Goal: Task Accomplishment & Management: Complete application form

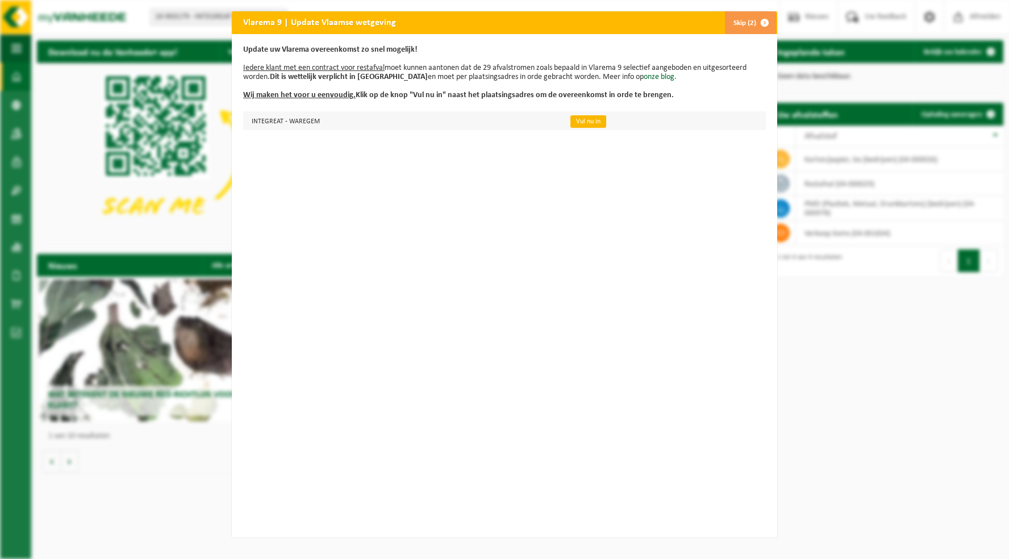
click at [577, 119] on link "Vul nu in" at bounding box center [588, 121] width 36 height 12
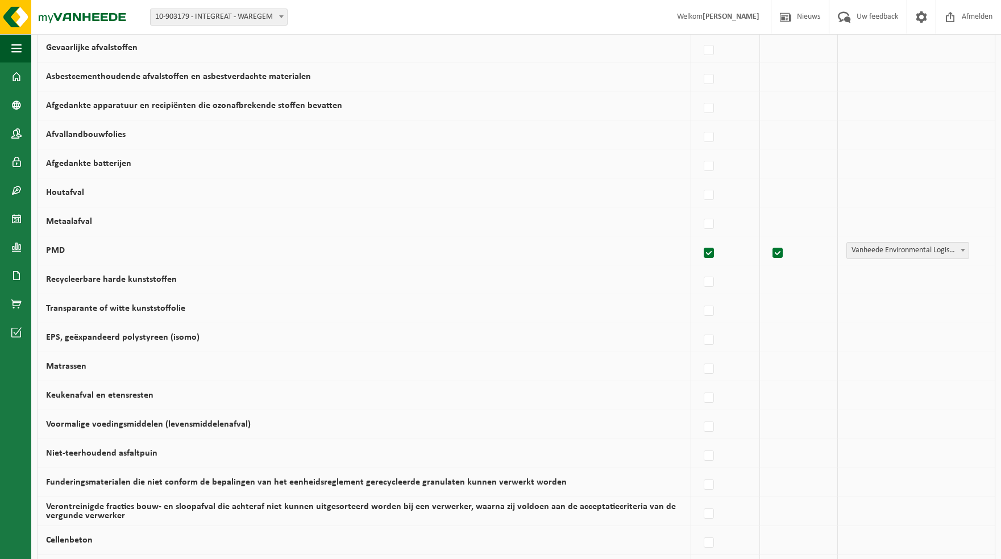
scroll to position [619, 0]
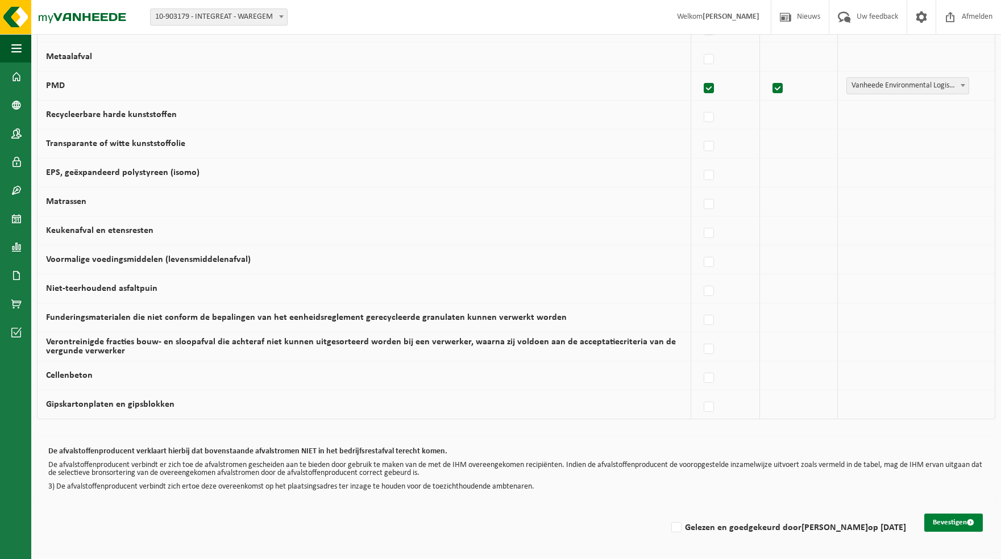
click at [940, 521] on button "Bevestigen" at bounding box center [953, 523] width 59 height 18
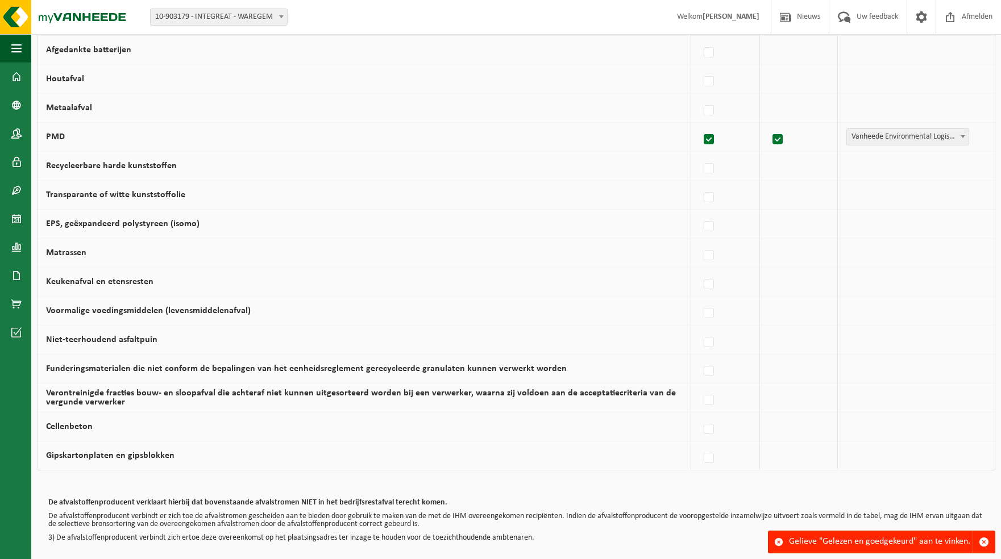
scroll to position [619, 0]
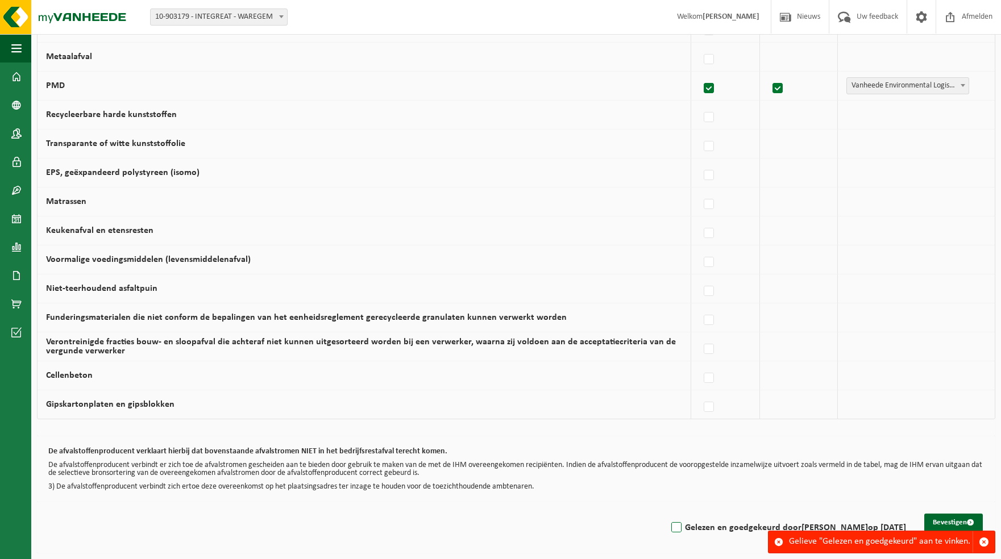
click at [669, 528] on label "Gelezen en goedgekeurd door STEFAAN MISSIAEN op 04/09/25" at bounding box center [787, 527] width 237 height 17
click at [666, 514] on input "Gelezen en goedgekeurd door STEFAAN MISSIAEN op 04/09/25" at bounding box center [666, 513] width 1 height 1
checkbox input "true"
click at [939, 521] on button "Bevestigen" at bounding box center [953, 523] width 59 height 18
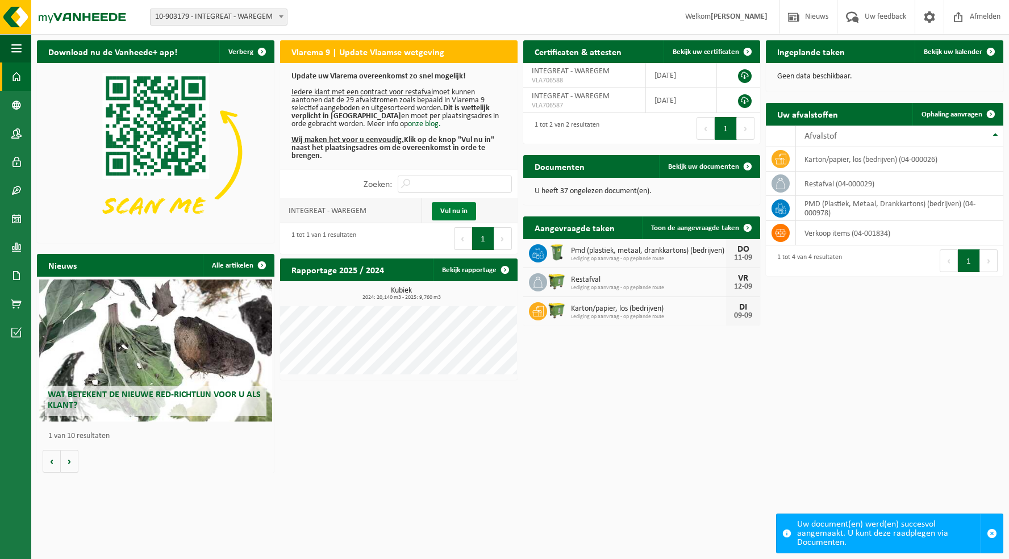
click at [458, 212] on link "Vul nu in" at bounding box center [454, 211] width 44 height 18
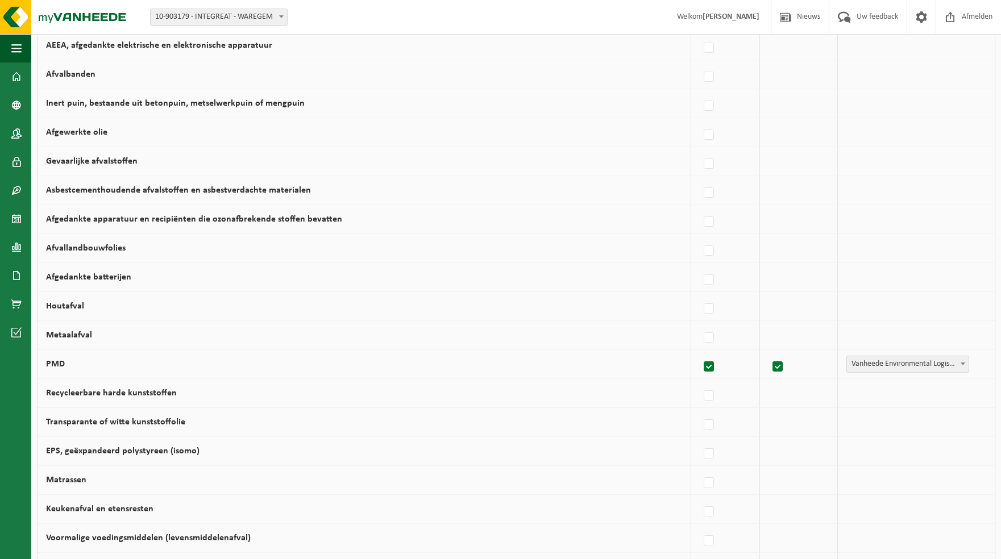
scroll to position [455, 0]
